Goal: Information Seeking & Learning: Learn about a topic

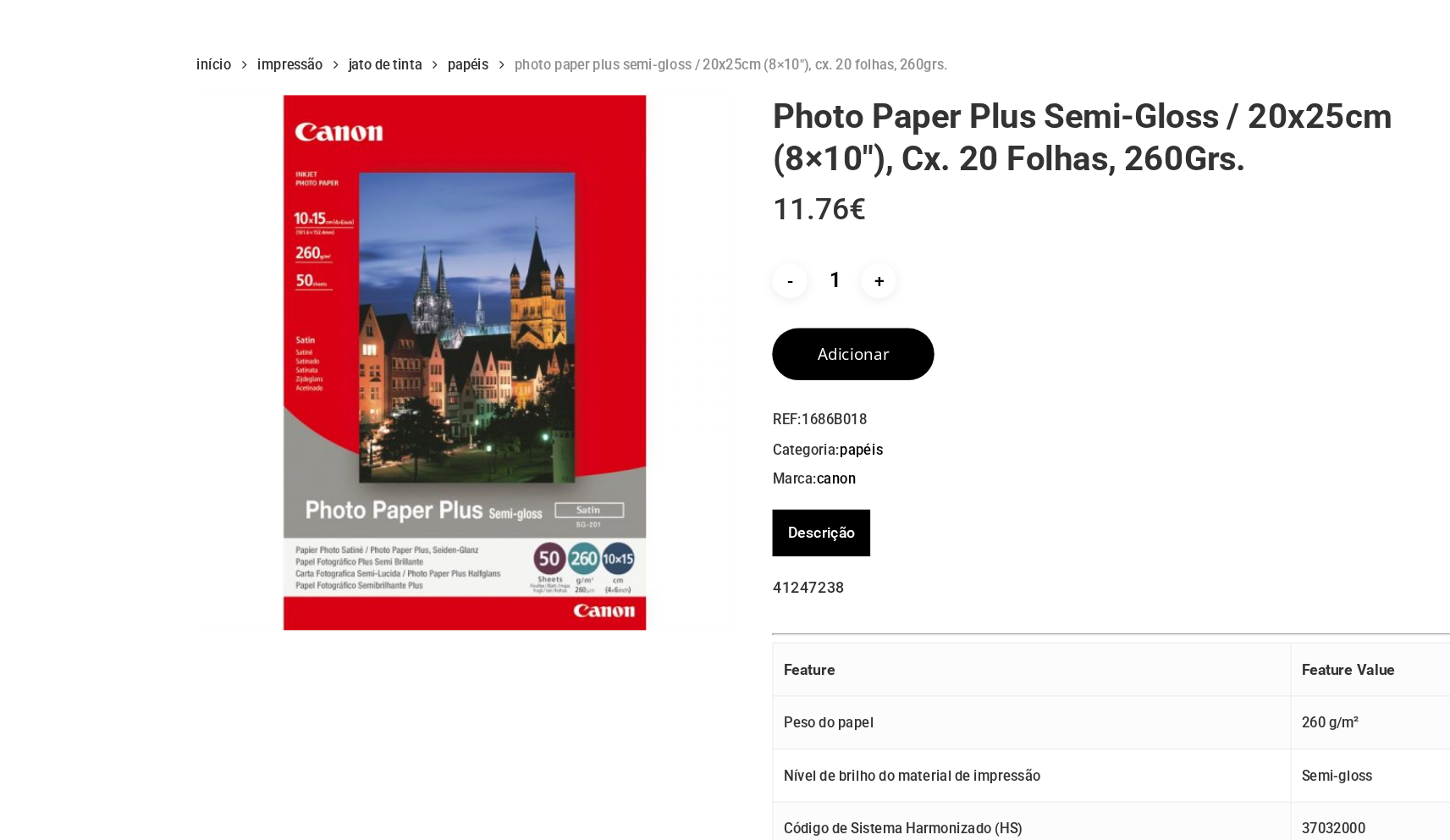
click at [430, 89] on icon at bounding box center [424, 91] width 17 height 27
click at [406, 88] on link "Papéis" at bounding box center [396, 91] width 34 height 15
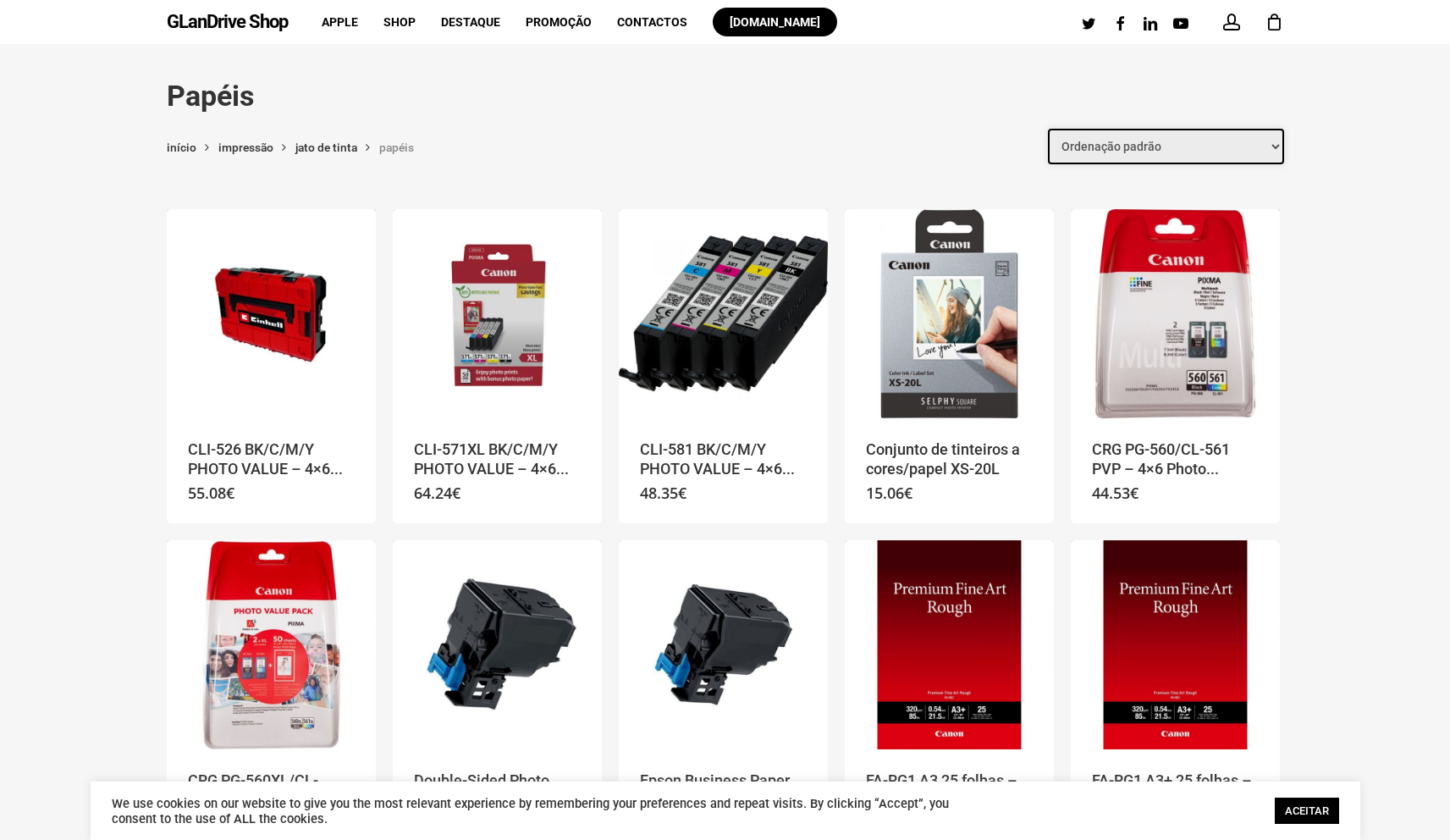
click at [1104, 135] on select "Ordenação padrão Ordenar por mais recentes Ordenar por preço: menor para maior …" at bounding box center [1167, 146] width 237 height 35
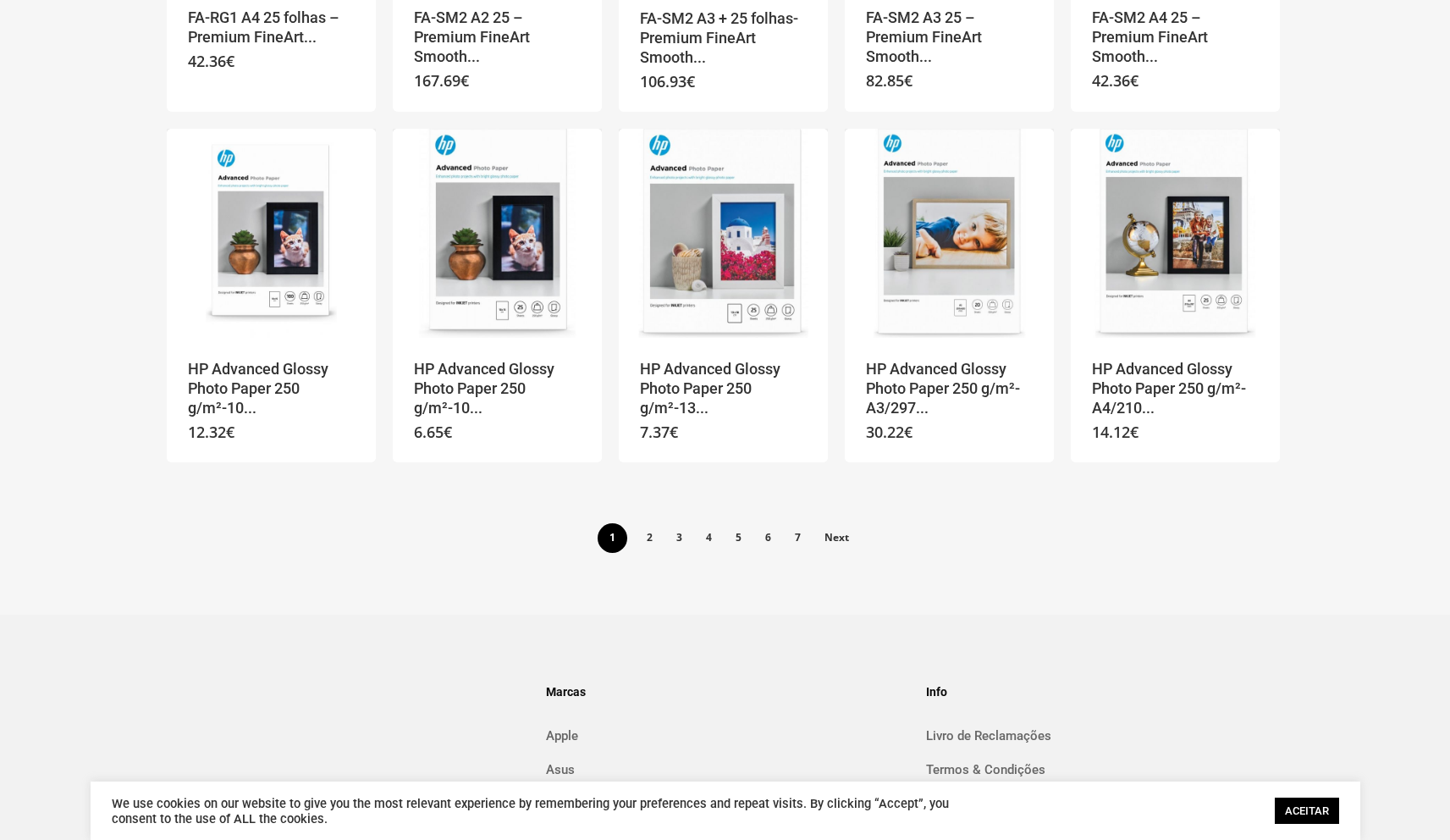
scroll to position [1107, 0]
